Goal: Task Accomplishment & Management: Manage account settings

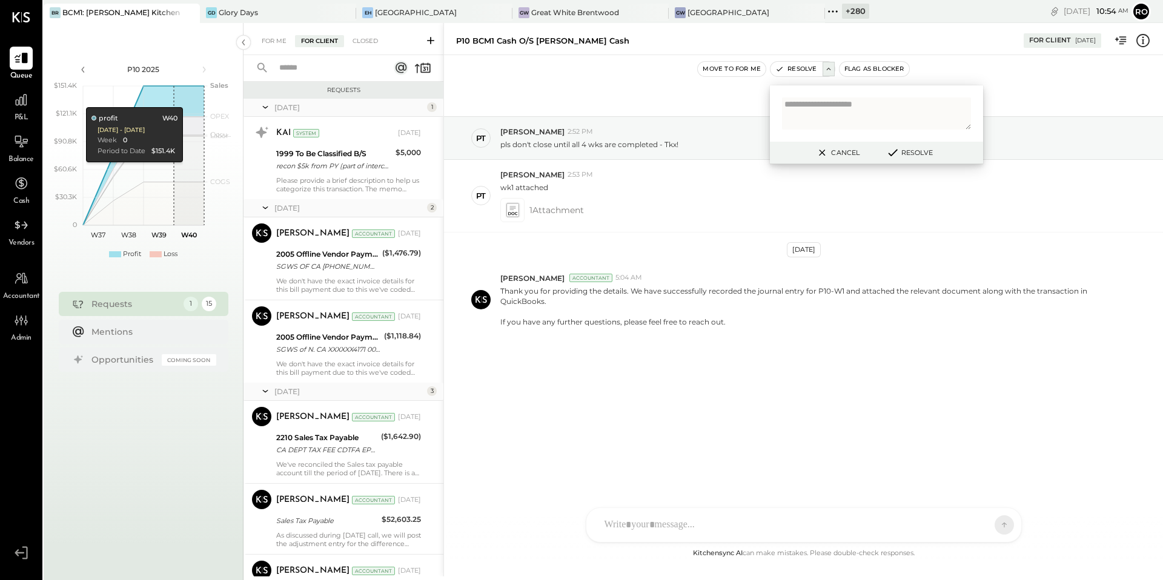
scroll to position [786, 0]
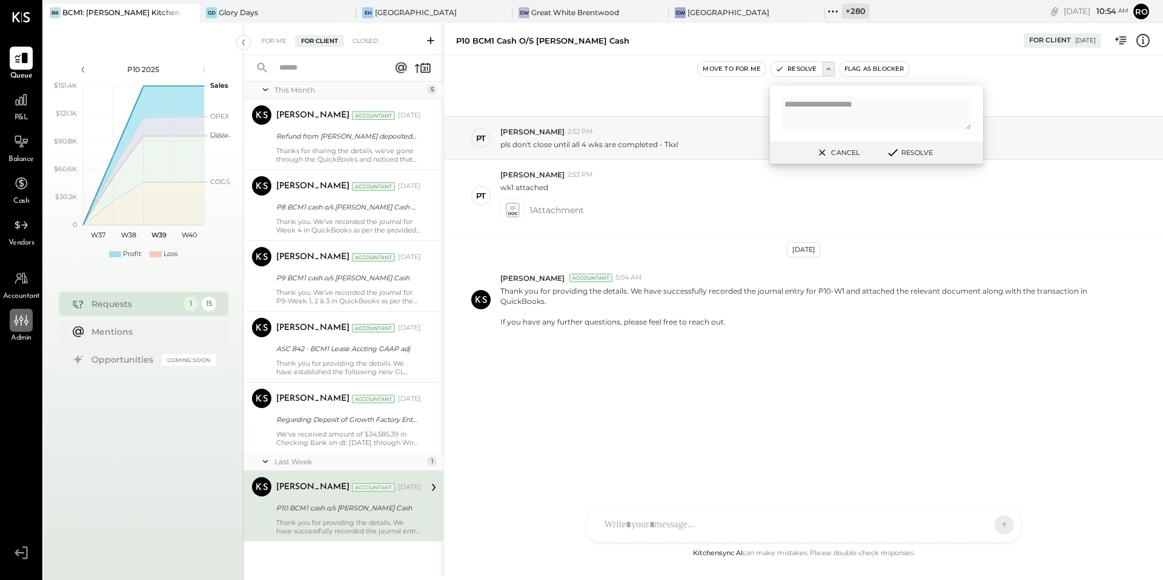
click at [19, 324] on icon at bounding box center [21, 321] width 16 height 16
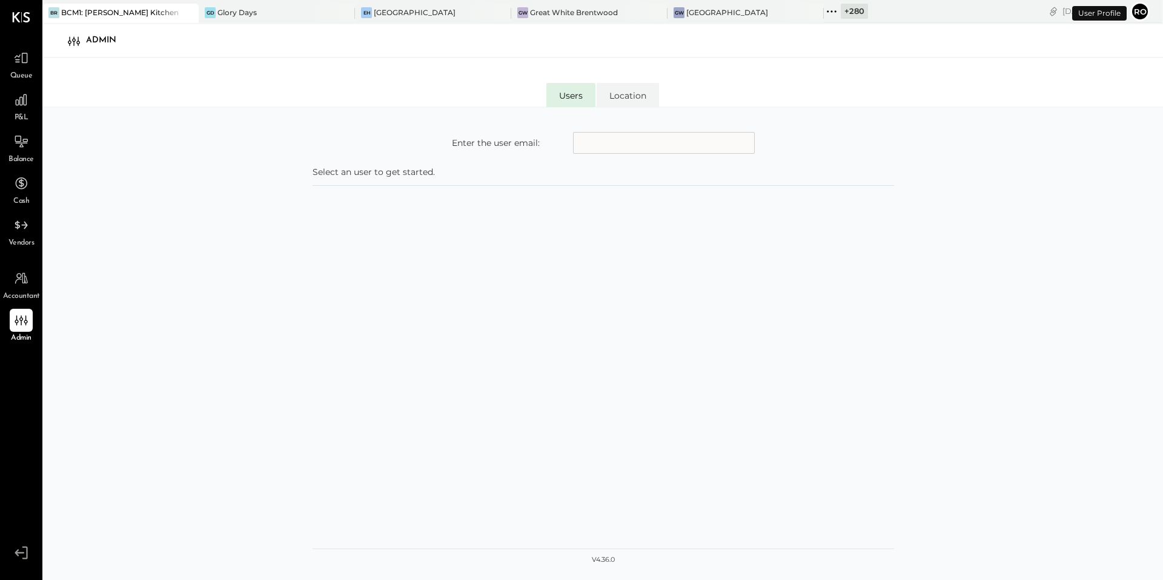
click at [631, 149] on input "text" at bounding box center [664, 143] width 182 height 22
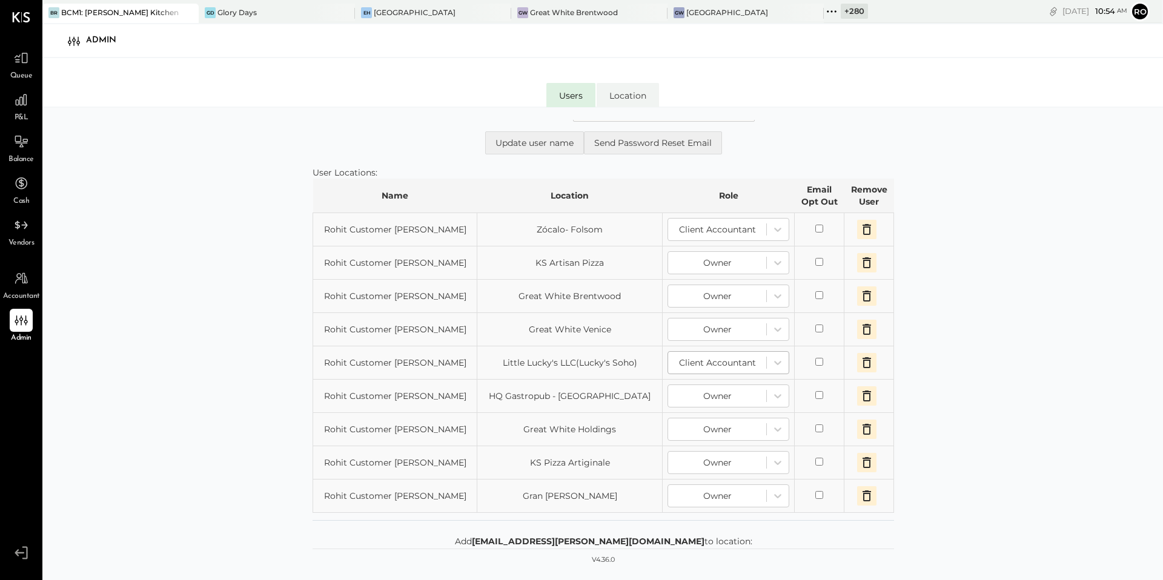
scroll to position [27, 0]
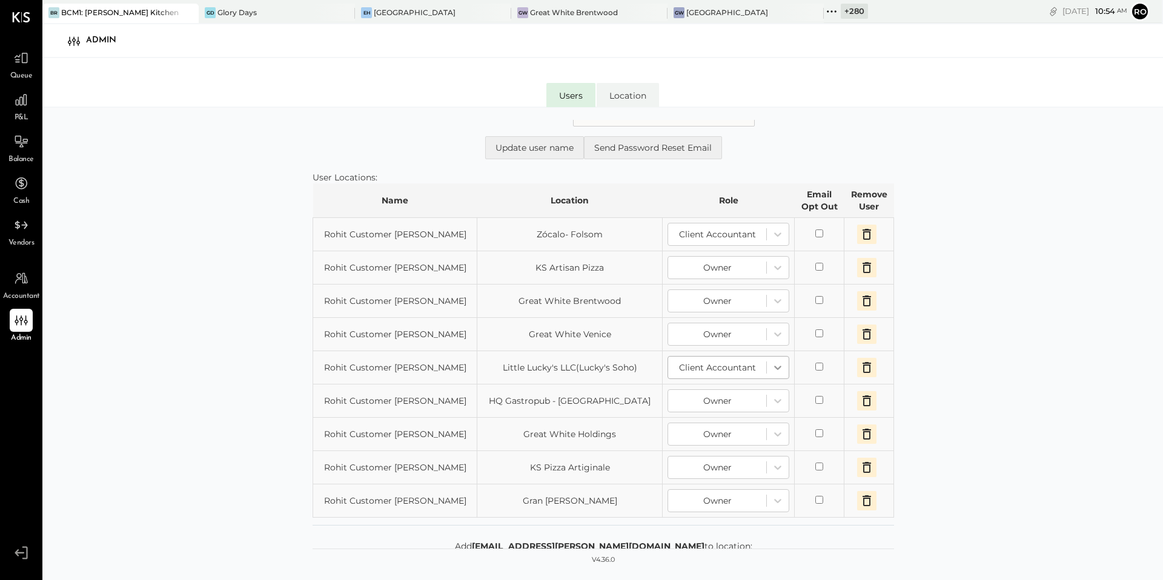
type input "**********"
click at [772, 366] on icon at bounding box center [778, 368] width 12 height 12
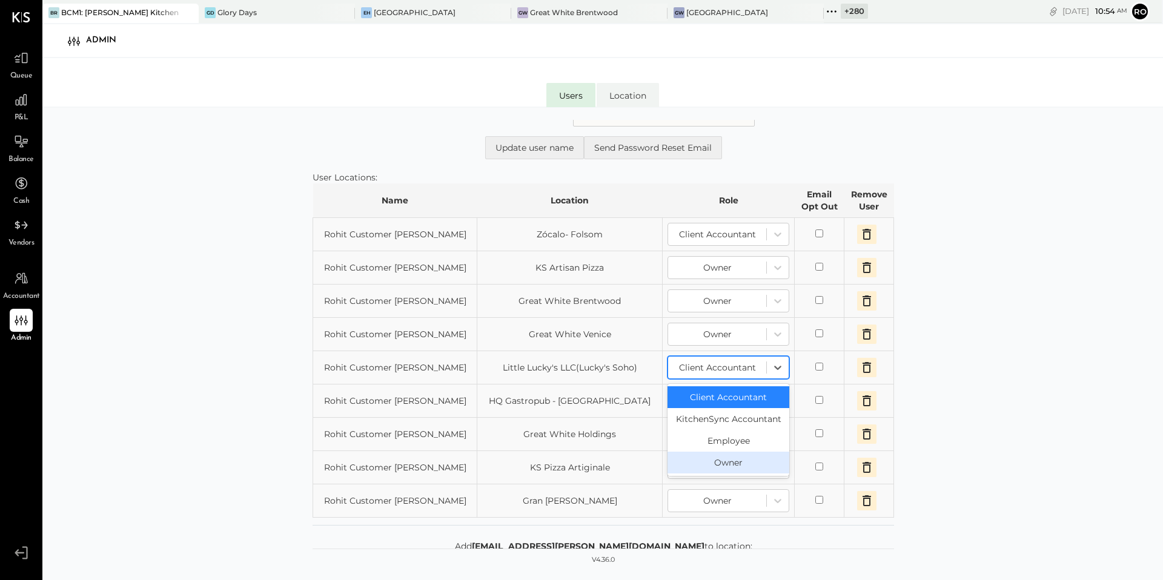
click at [700, 460] on div "Owner" at bounding box center [729, 463] width 122 height 22
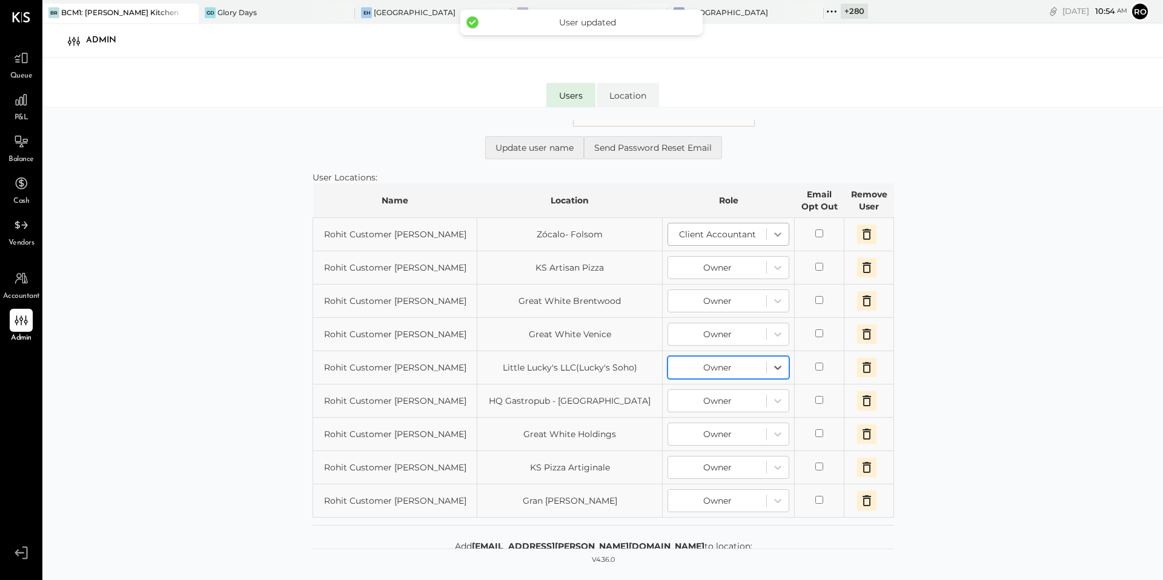
click at [772, 231] on icon at bounding box center [778, 234] width 12 height 12
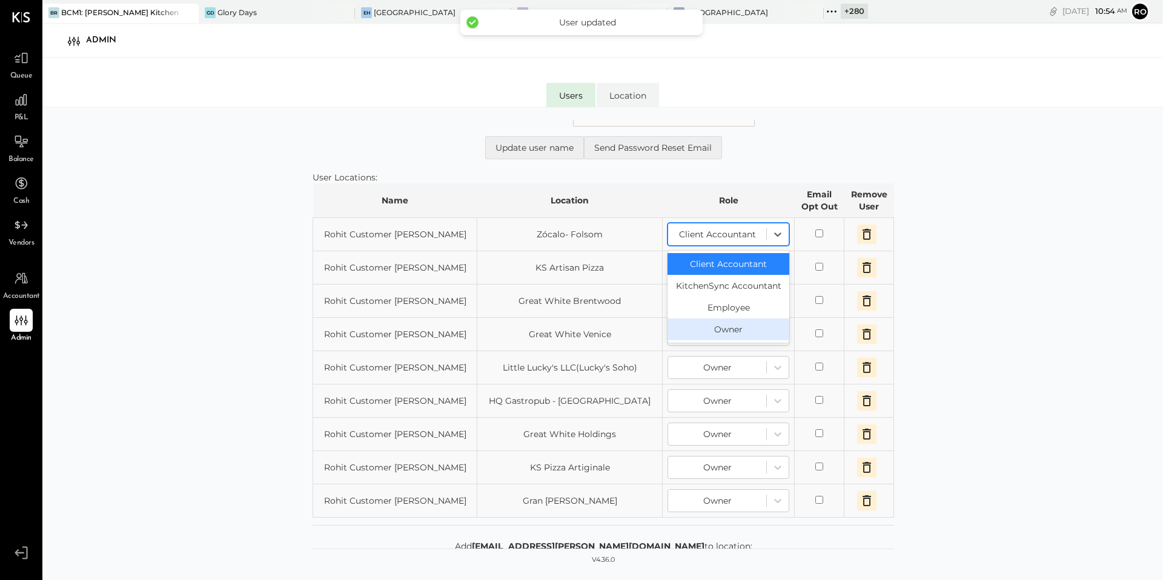
click at [699, 337] on div "Owner" at bounding box center [729, 330] width 122 height 22
